Goal: Task Accomplishment & Management: Use online tool/utility

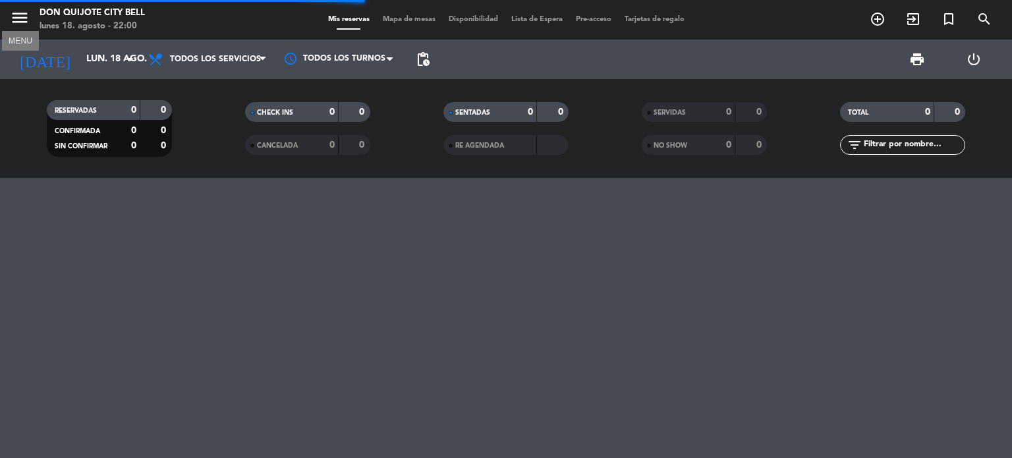
click at [26, 20] on icon "menu" at bounding box center [20, 18] width 20 height 20
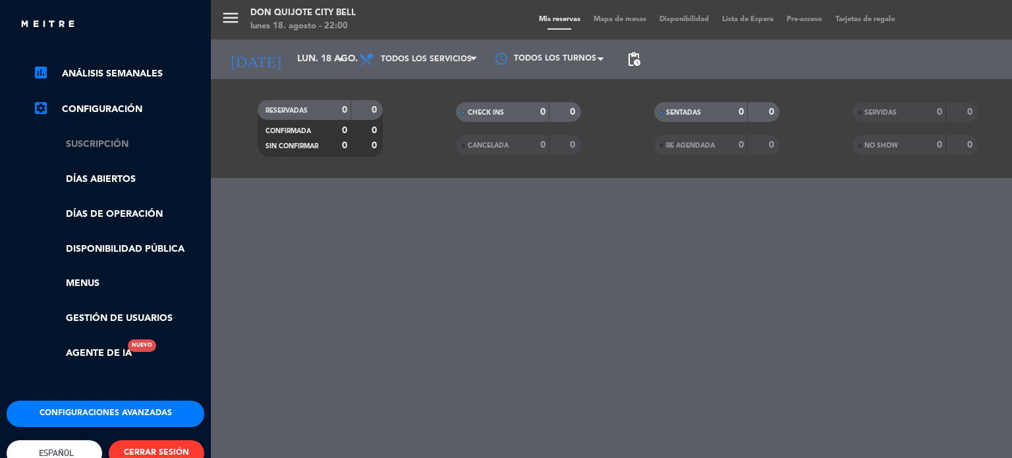
scroll to position [198, 0]
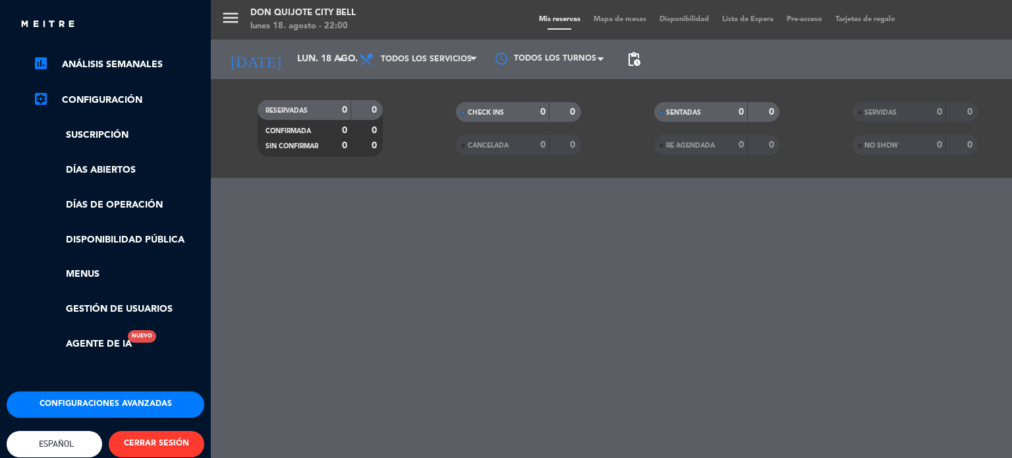
click at [94, 407] on button "Configuraciones avanzadas" at bounding box center [106, 404] width 198 height 26
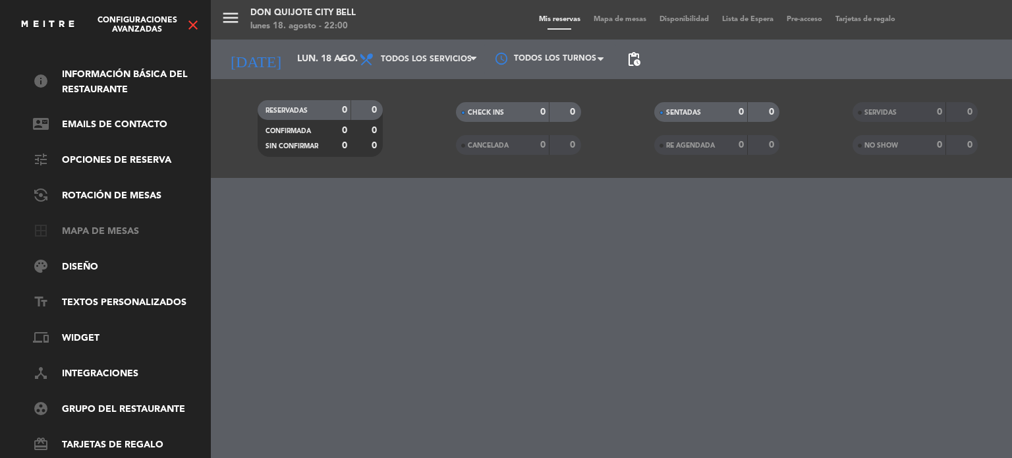
scroll to position [66, 0]
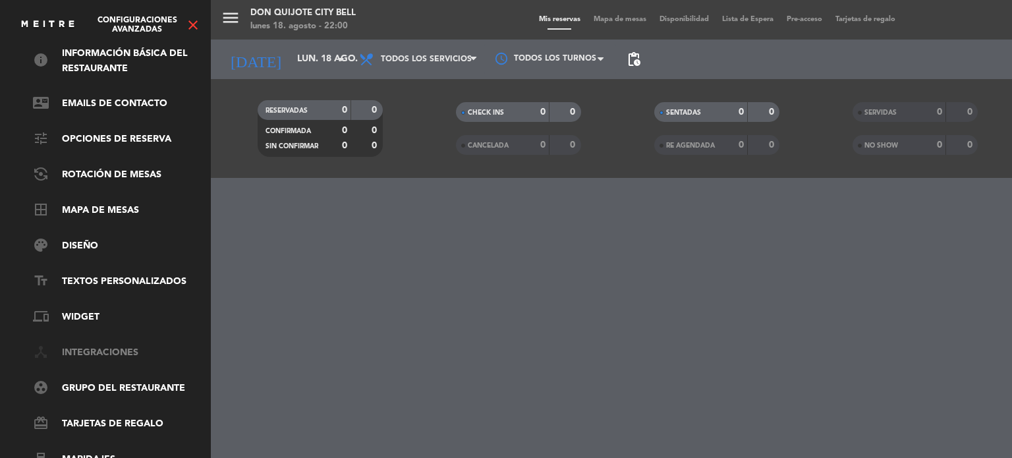
click at [94, 349] on link "device_hub Integraciones" at bounding box center [118, 353] width 171 height 16
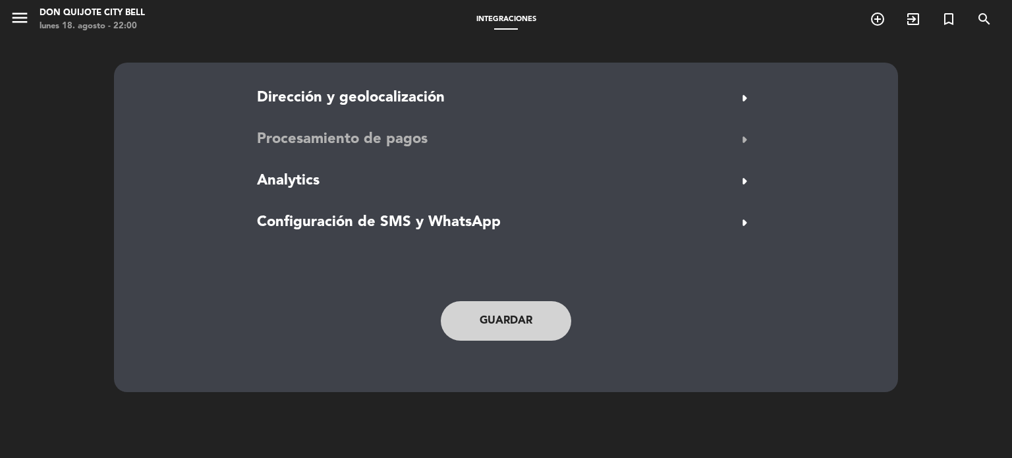
click at [307, 136] on span "Procesamiento de pagos" at bounding box center [342, 140] width 171 height 24
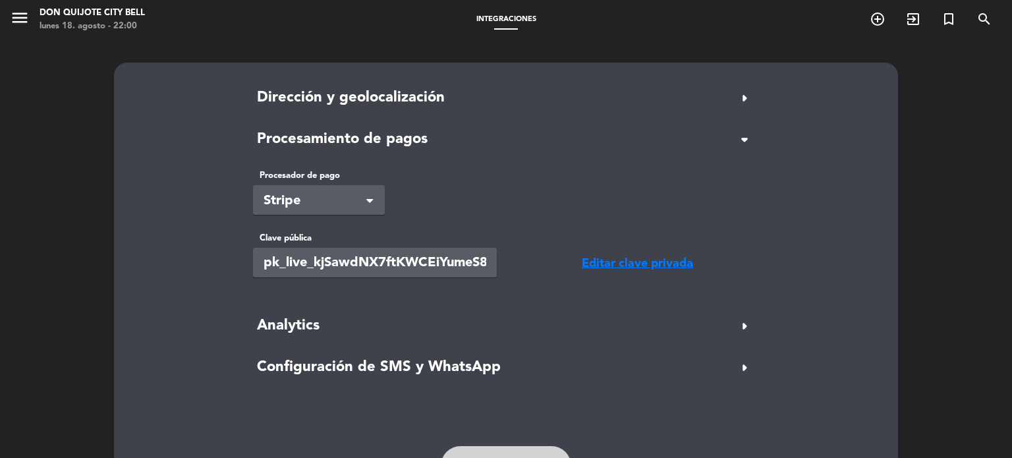
click at [364, 193] on div "Seleccionar × Stripe" at bounding box center [319, 200] width 132 height 30
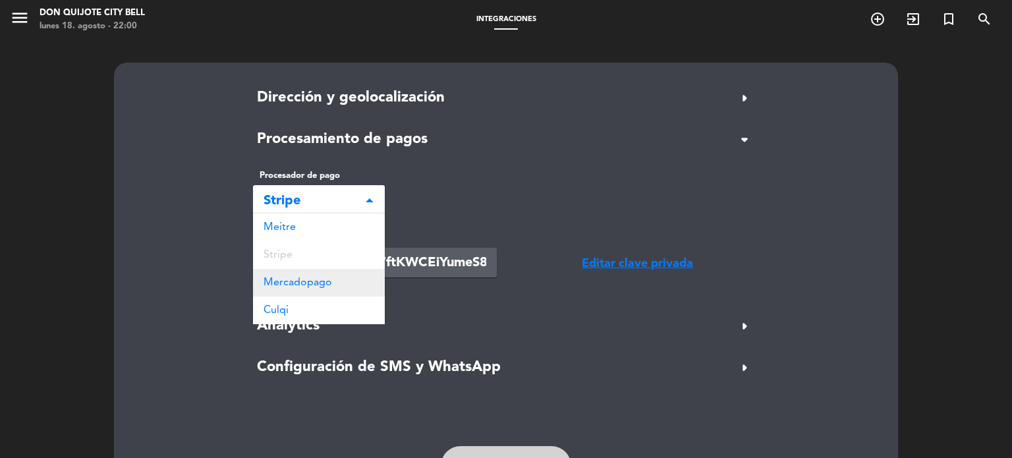
click at [301, 277] on span "Mercadopago" at bounding box center [298, 282] width 69 height 11
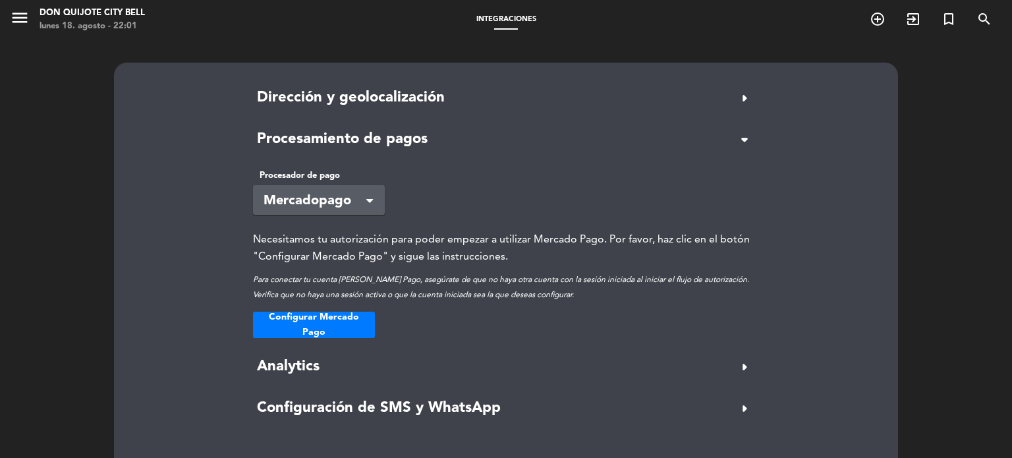
scroll to position [66, 0]
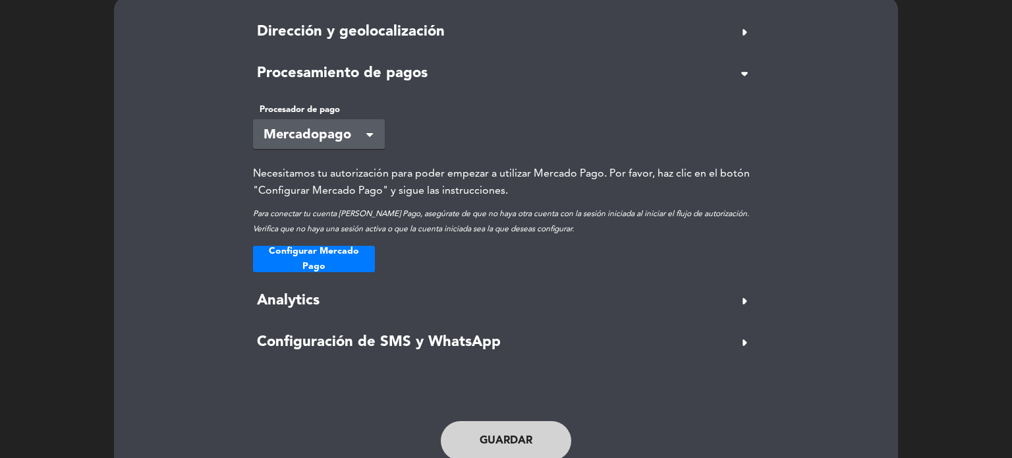
click at [451, 173] on div "Necesitamos tu autorización para poder empezar a utilizar Mercado Pago. Por fav…" at bounding box center [506, 182] width 506 height 34
click at [294, 255] on button "Configurar Mercado Pago" at bounding box center [314, 259] width 122 height 26
